Goal: Task Accomplishment & Management: Manage account settings

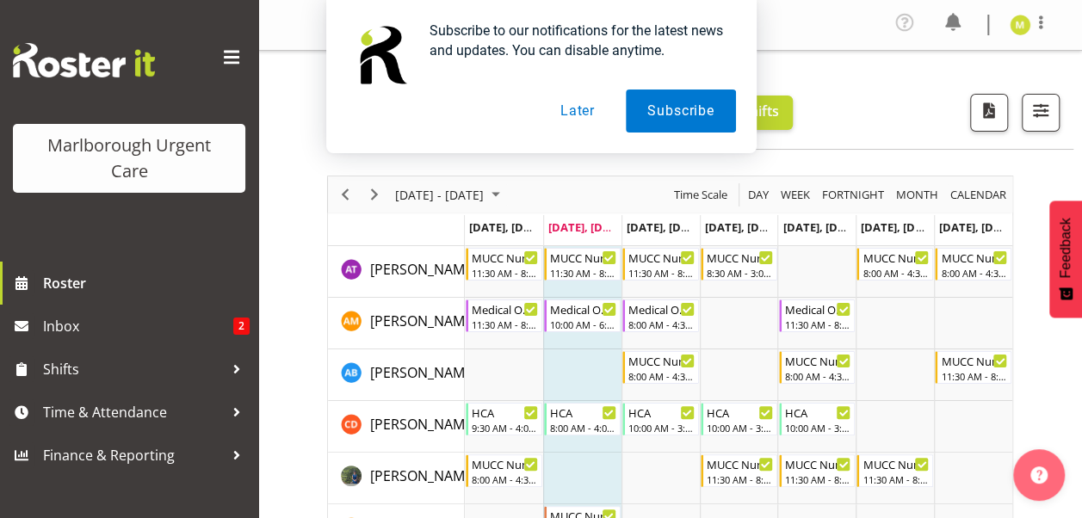
click at [571, 110] on button "Later" at bounding box center [577, 111] width 77 height 43
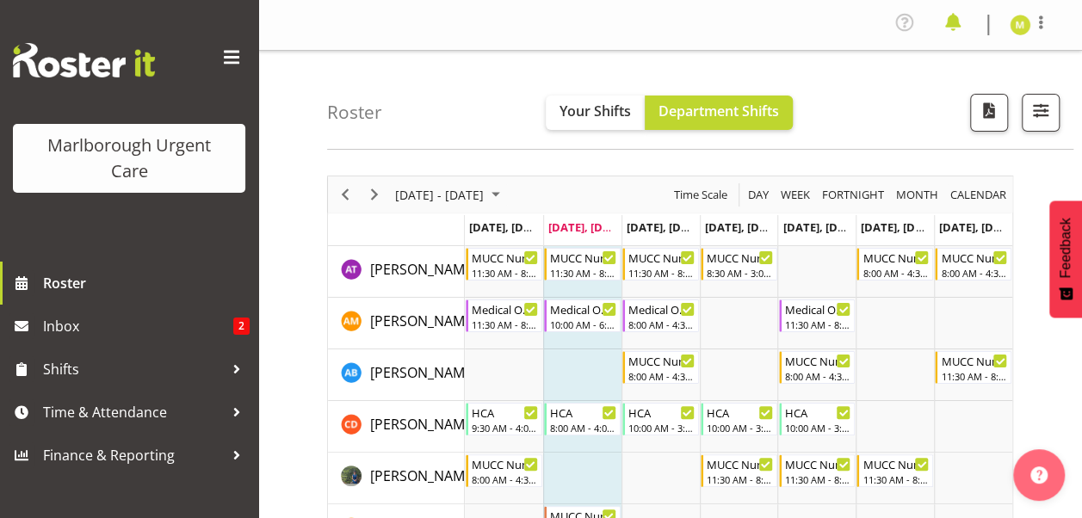
click at [952, 26] on span at bounding box center [953, 23] width 28 height 28
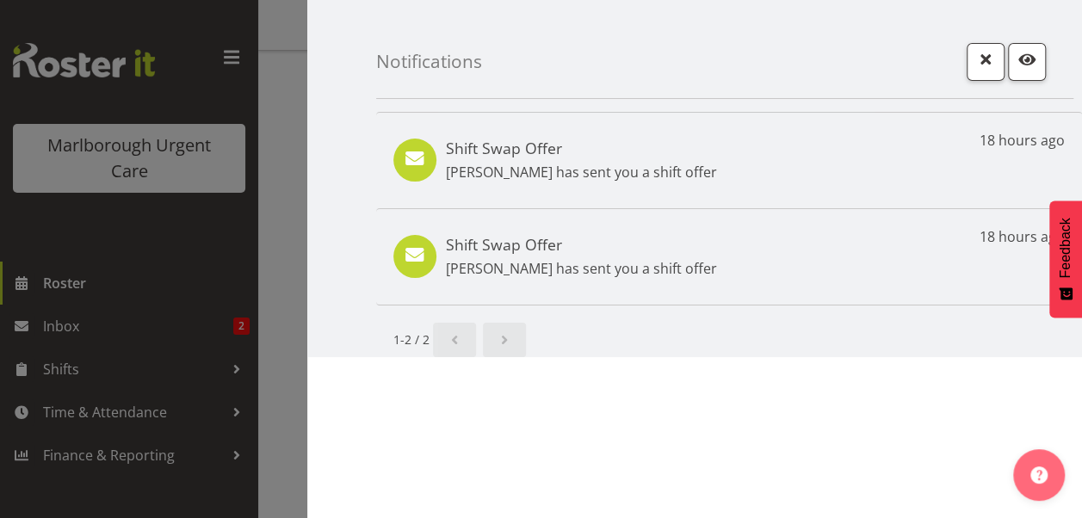
click at [963, 176] on div "Shift Swap Offer [PERSON_NAME] has sent you a shift offer 18 hours ago" at bounding box center [729, 160] width 706 height 96
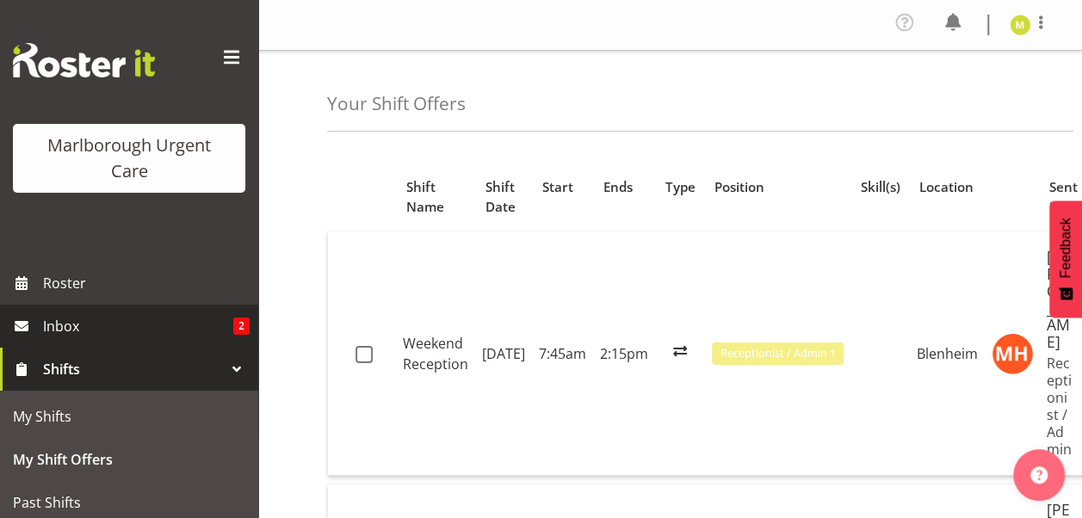
click at [220, 312] on link "Inbox 2" at bounding box center [129, 326] width 258 height 43
click at [53, 334] on span "Inbox" at bounding box center [138, 326] width 190 height 26
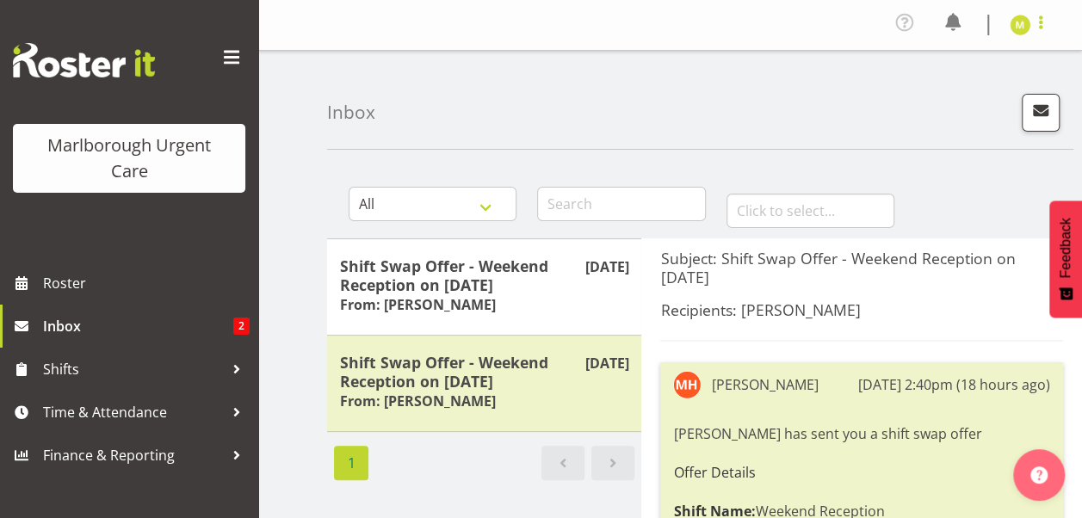
click at [1031, 17] on span at bounding box center [1040, 22] width 21 height 21
click at [983, 104] on link "Log Out" at bounding box center [968, 94] width 165 height 31
